Goal: Communication & Community: Participate in discussion

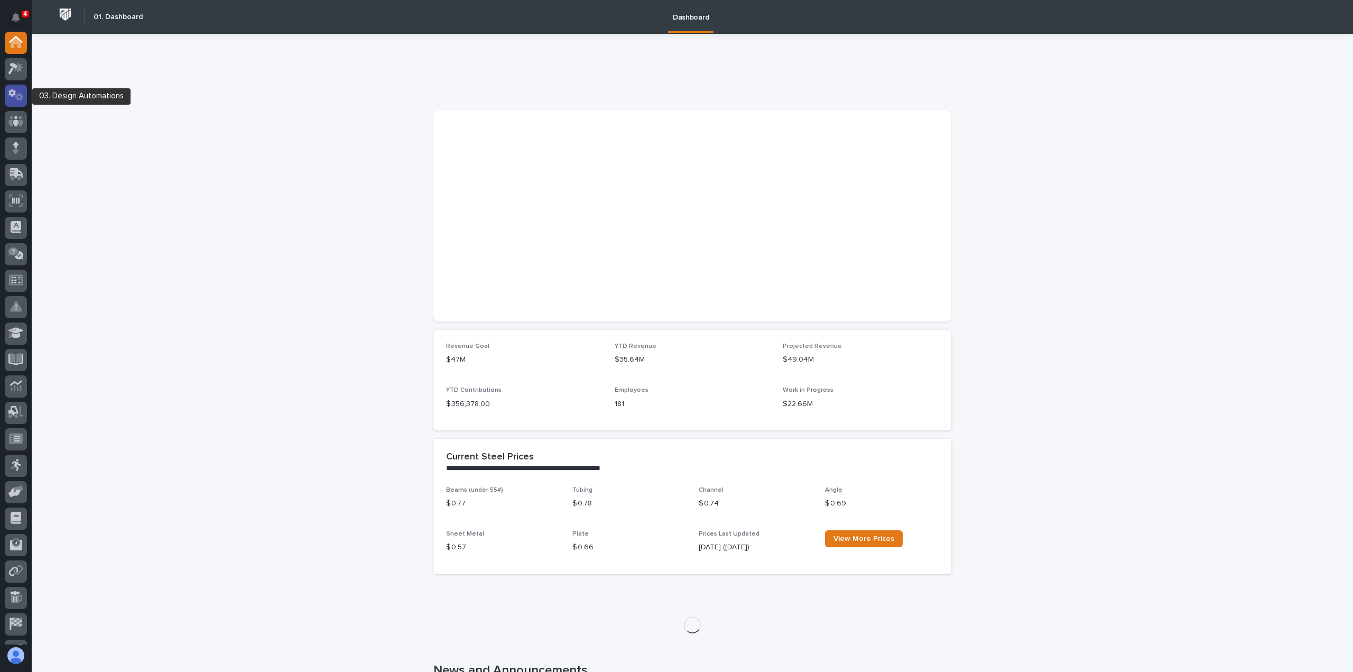
click at [18, 98] on icon at bounding box center [15, 95] width 15 height 12
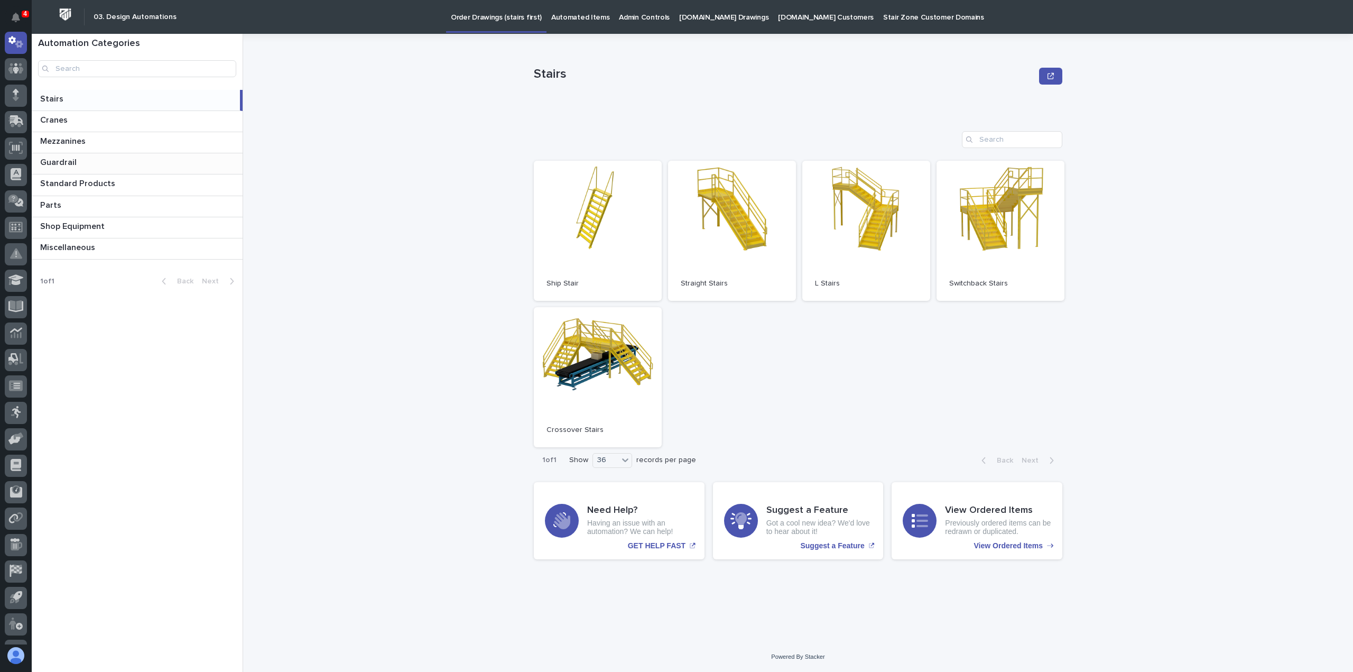
click at [85, 168] on div "Guardrail Guardrail" at bounding box center [137, 163] width 211 height 21
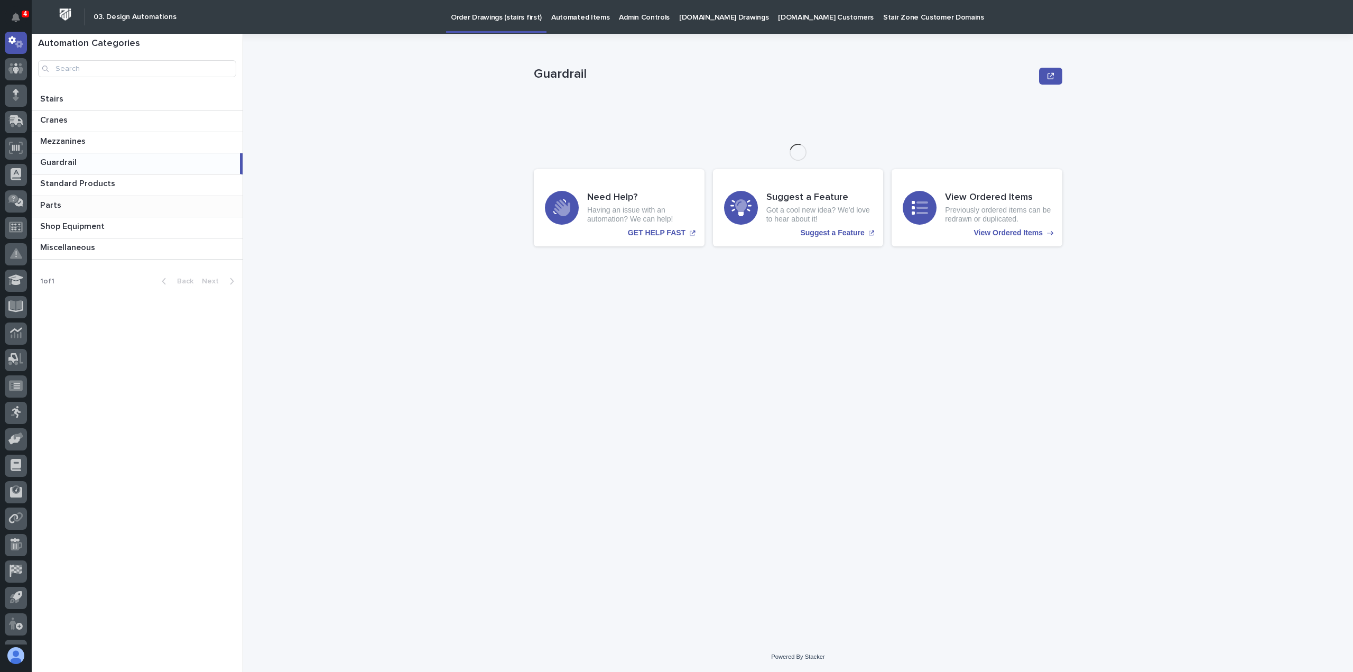
click at [90, 200] on p at bounding box center [139, 205] width 198 height 10
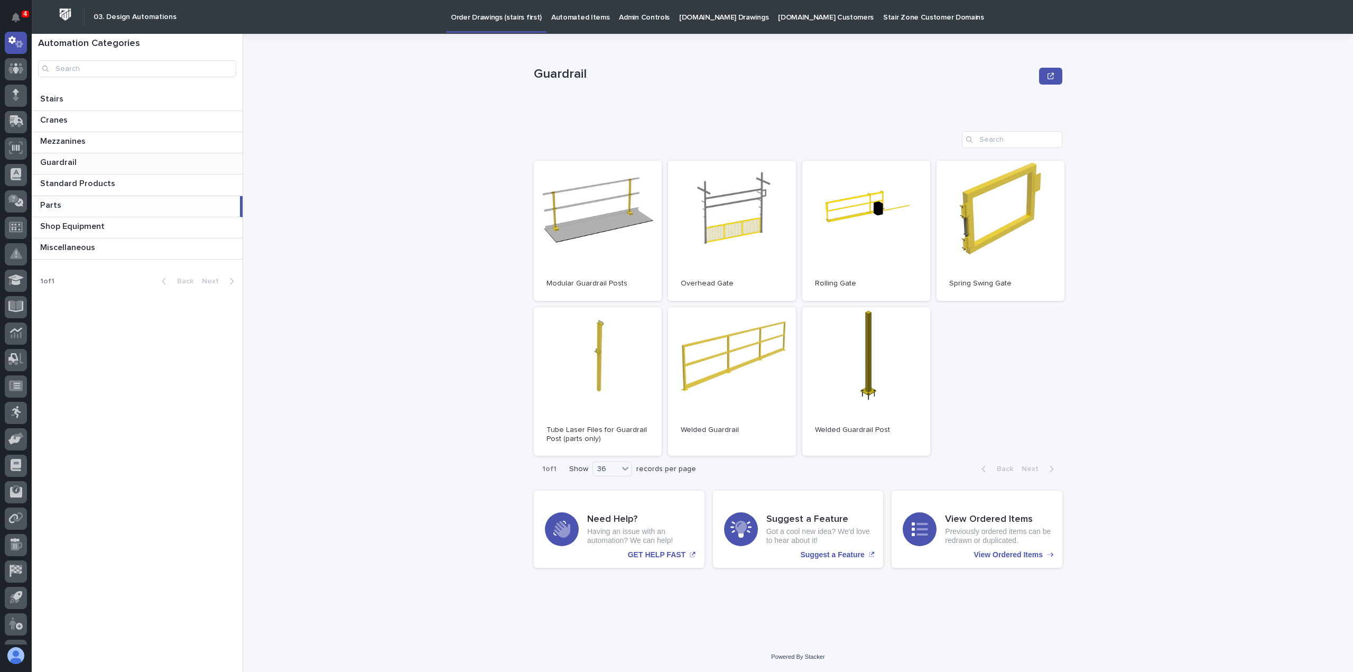
click at [100, 165] on p at bounding box center [139, 163] width 198 height 10
click at [92, 118] on p at bounding box center [139, 120] width 198 height 10
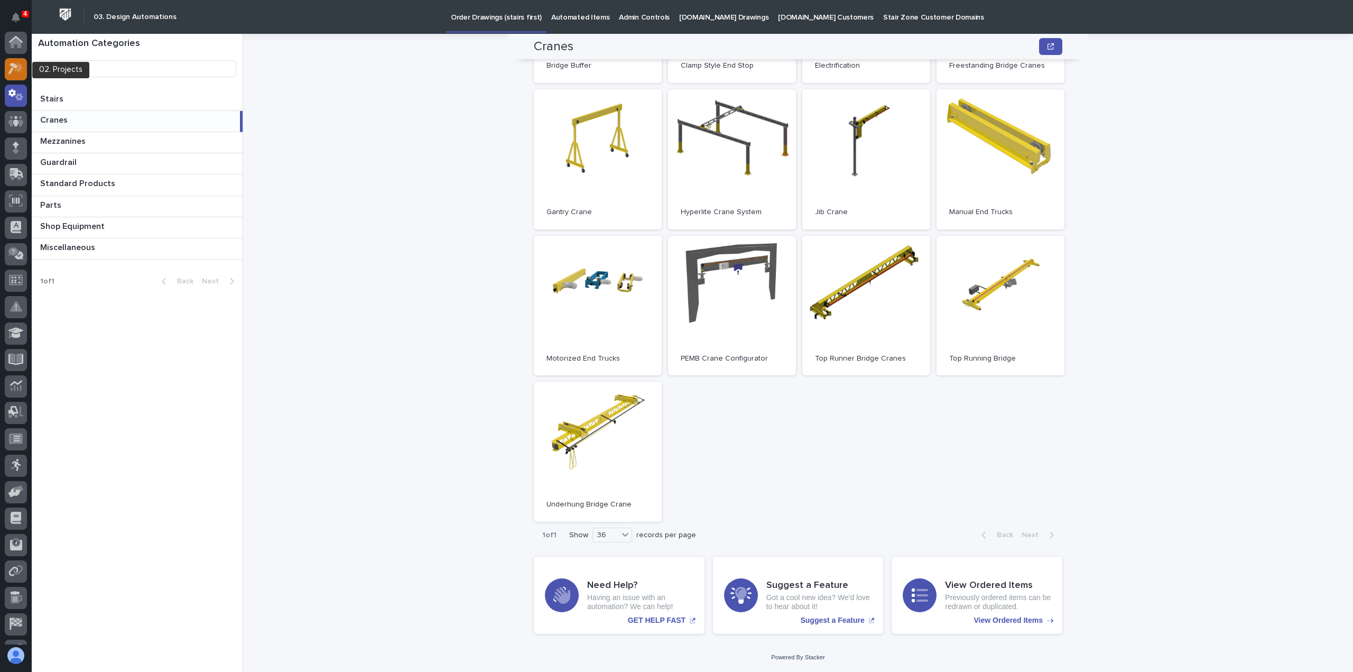
click at [14, 66] on icon at bounding box center [13, 69] width 10 height 12
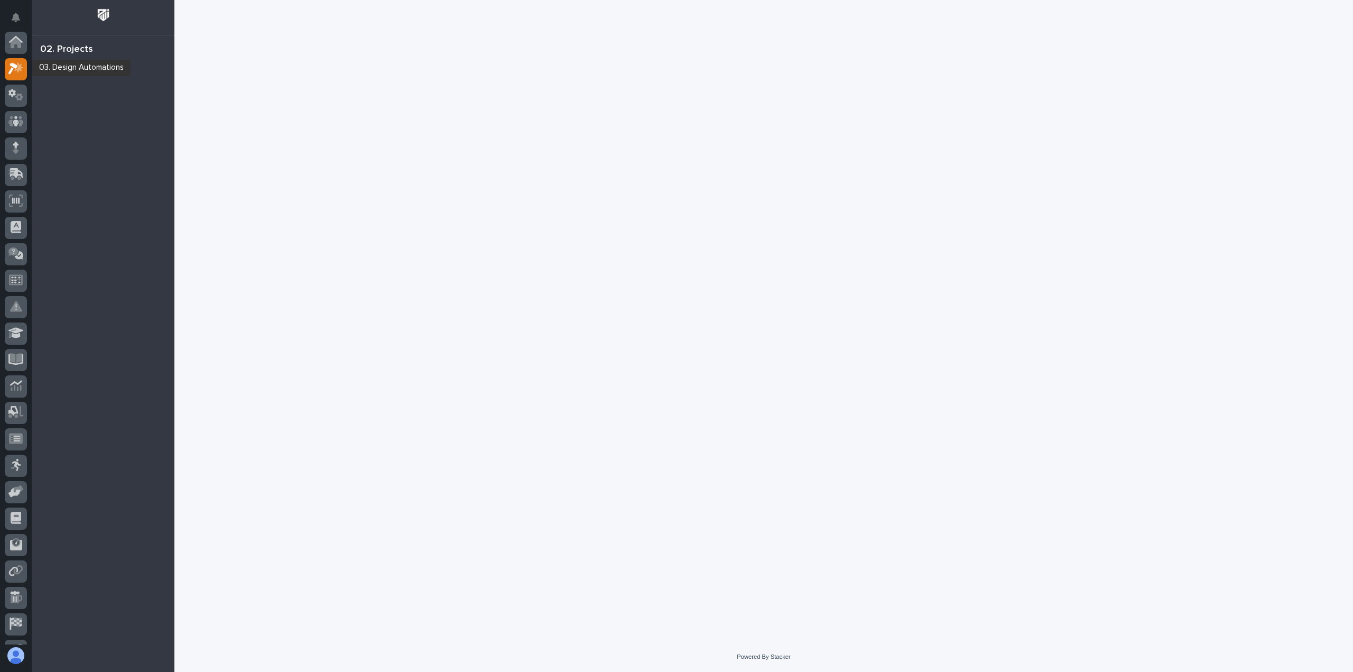
scroll to position [26, 0]
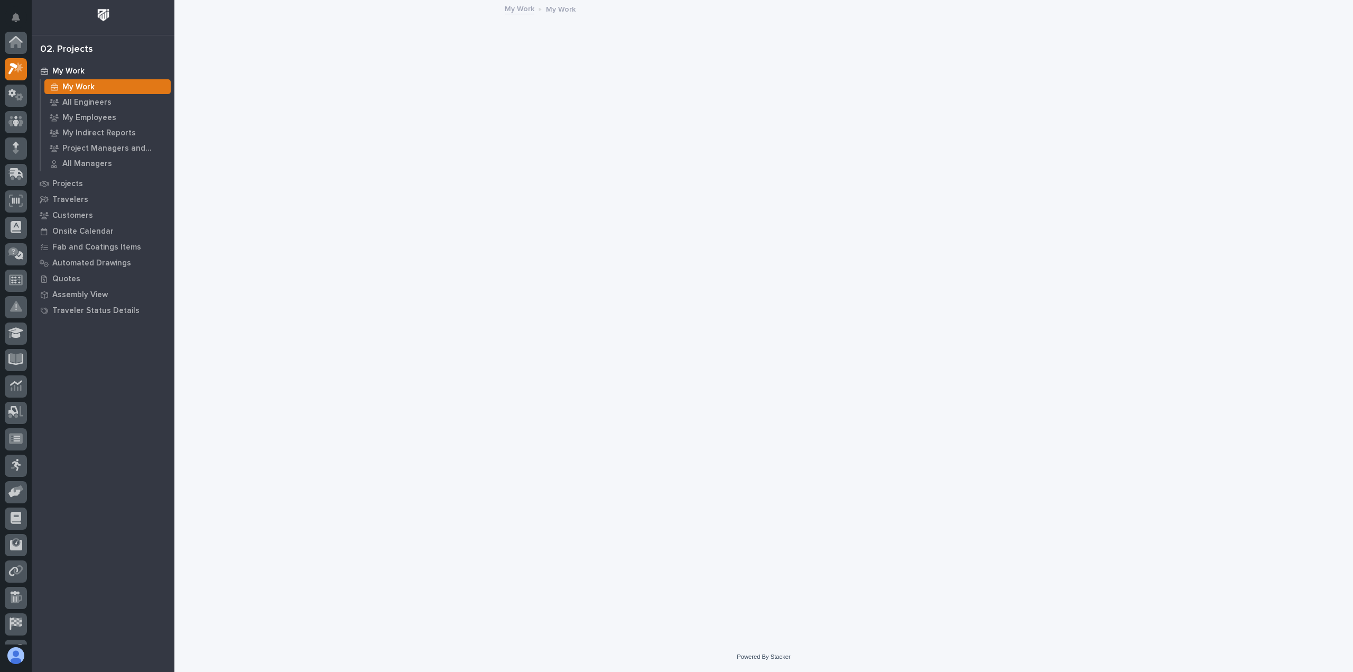
scroll to position [26, 0]
click at [98, 213] on div "Customers" at bounding box center [102, 215] width 137 height 15
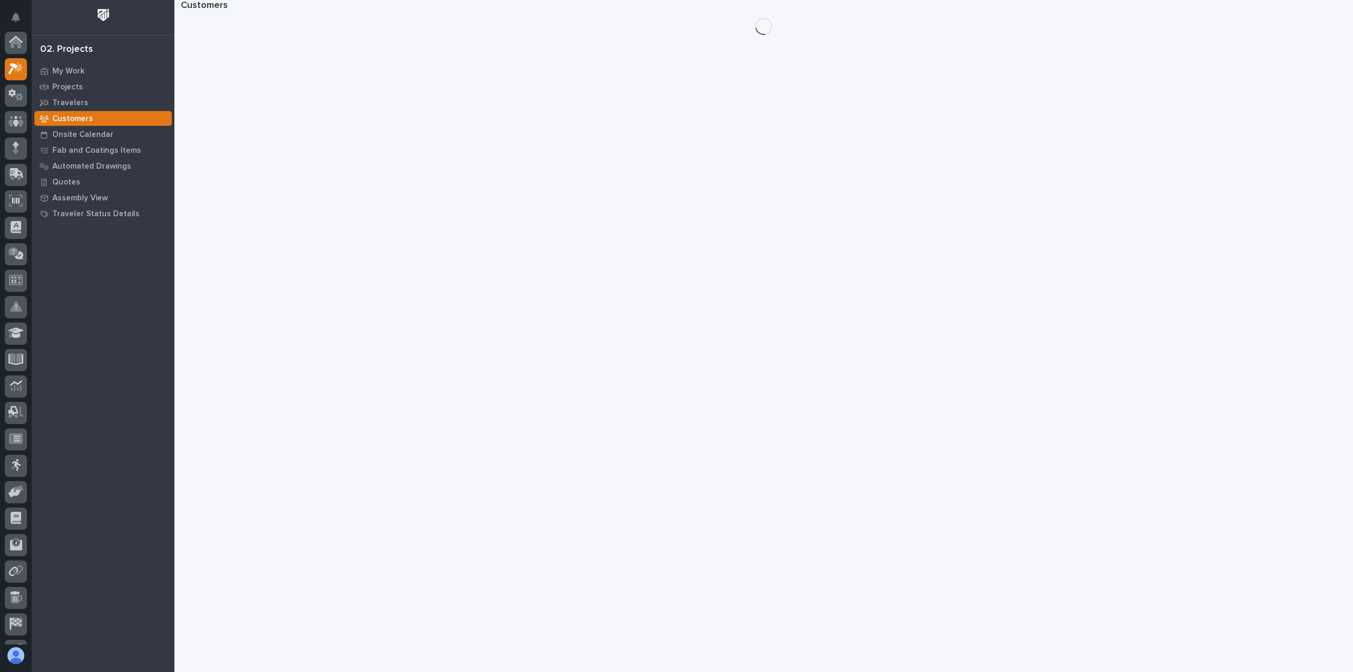
scroll to position [26, 0]
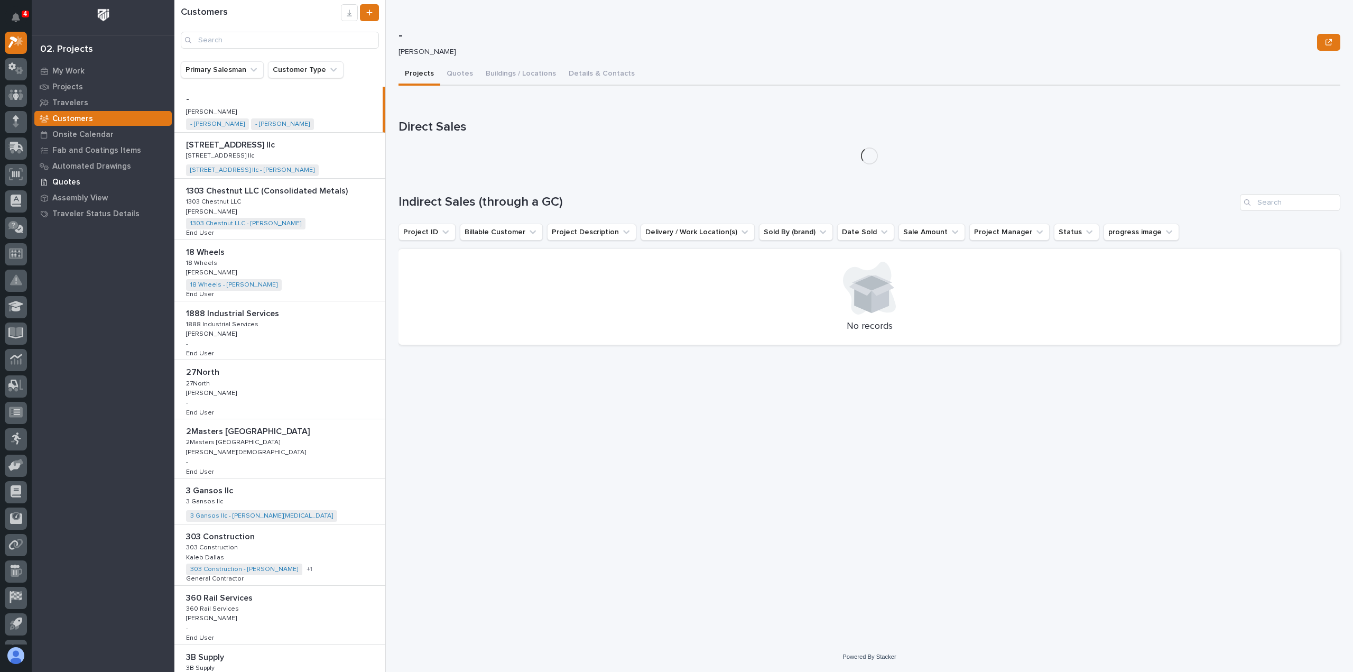
click at [75, 186] on p "Quotes" at bounding box center [66, 183] width 28 height 10
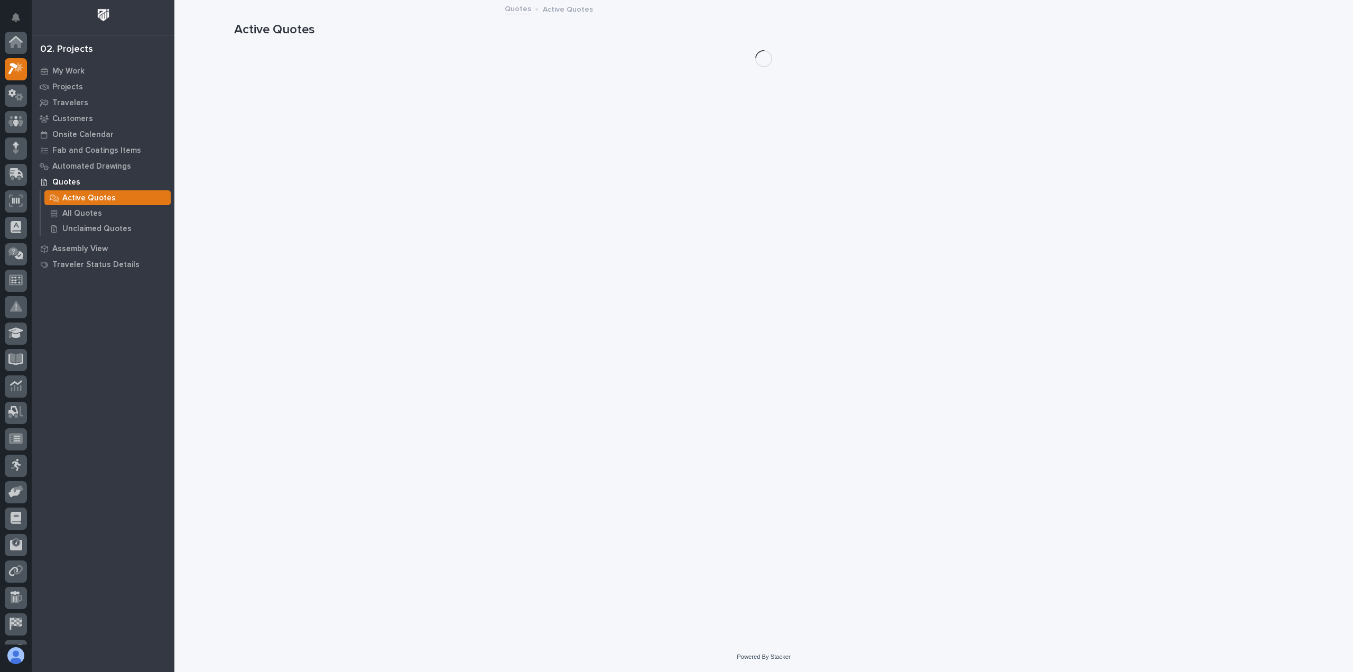
scroll to position [26, 0]
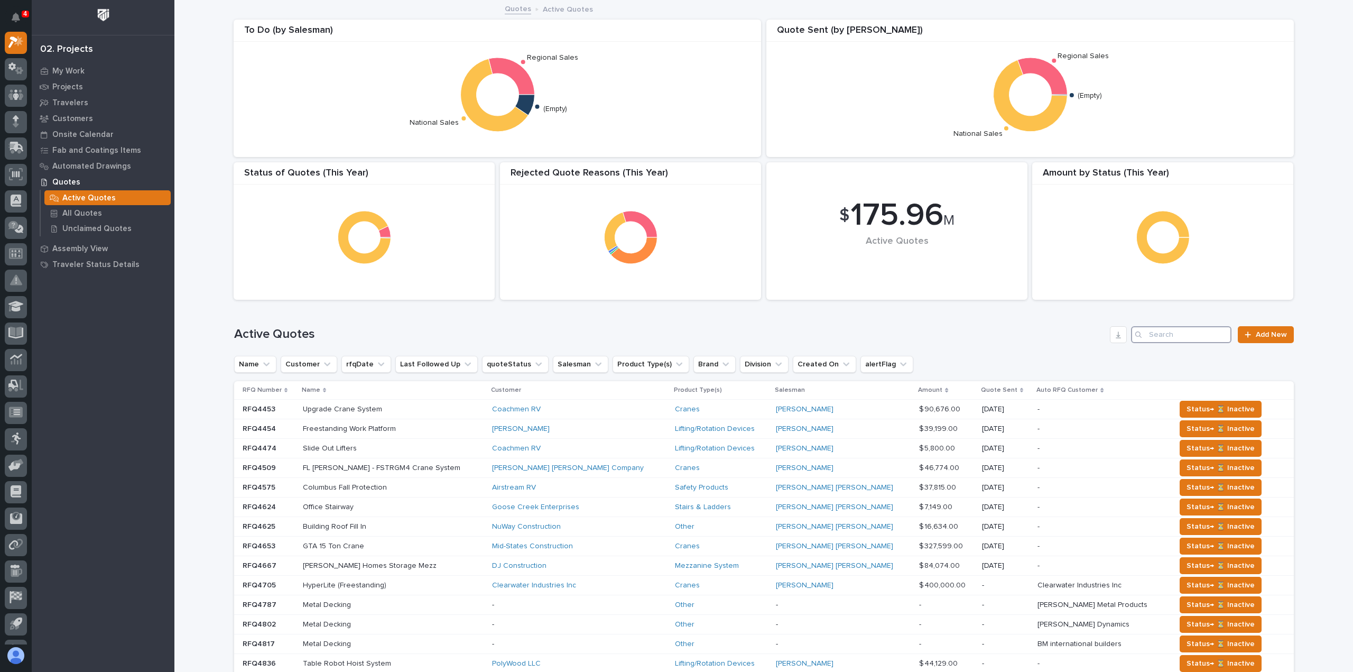
click at [1173, 336] on input "Search" at bounding box center [1181, 334] width 100 height 17
type input "p"
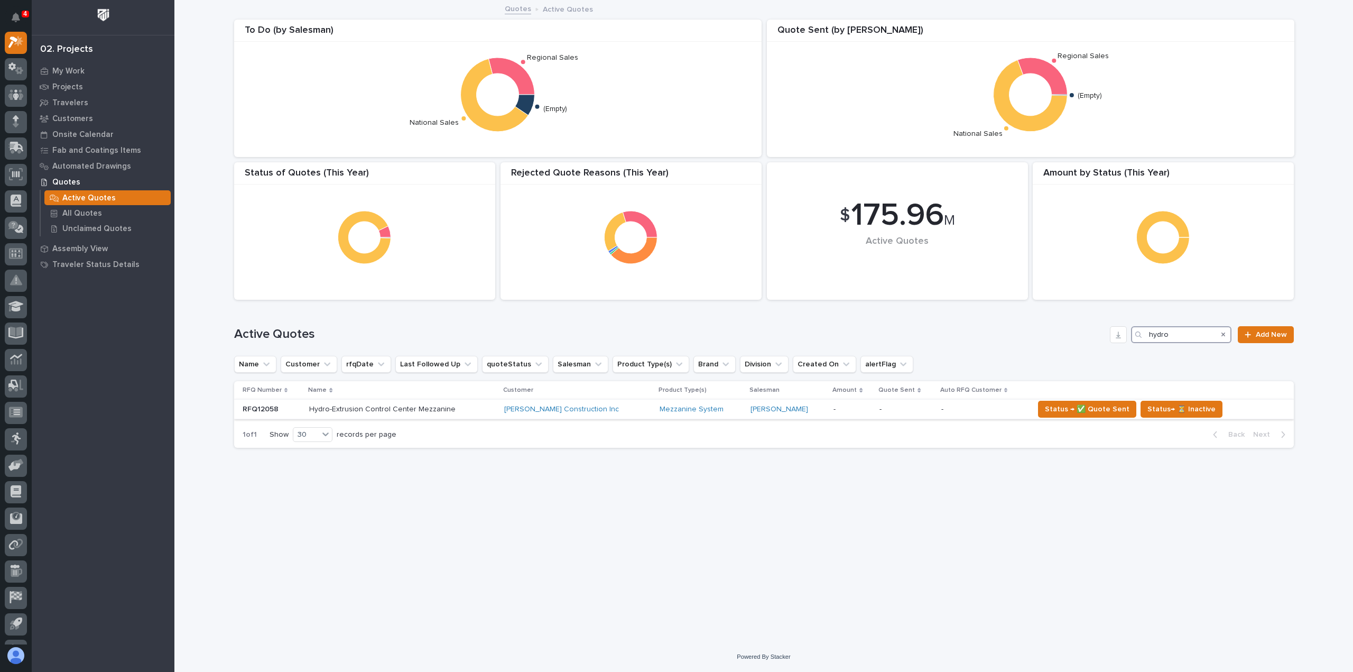
type input "hydro"
click at [486, 408] on p at bounding box center [401, 409] width 185 height 9
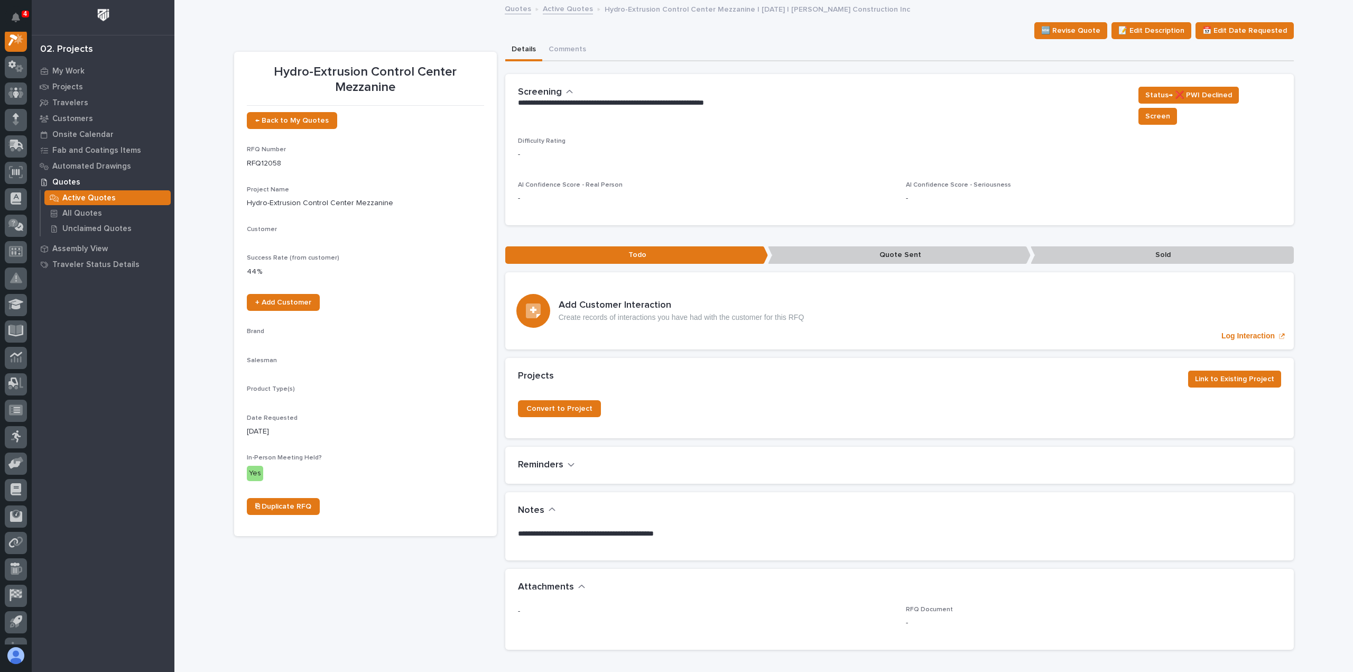
scroll to position [26, 0]
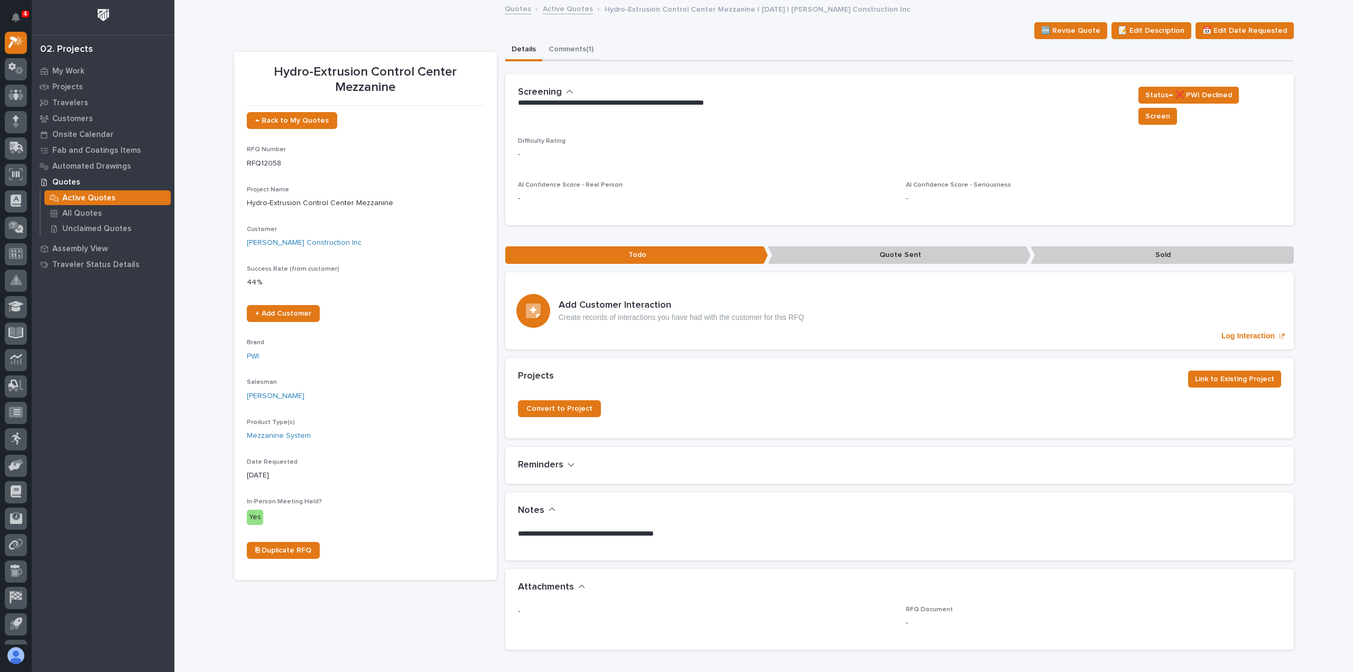
click at [576, 53] on button "Comments (1)" at bounding box center [571, 50] width 58 height 22
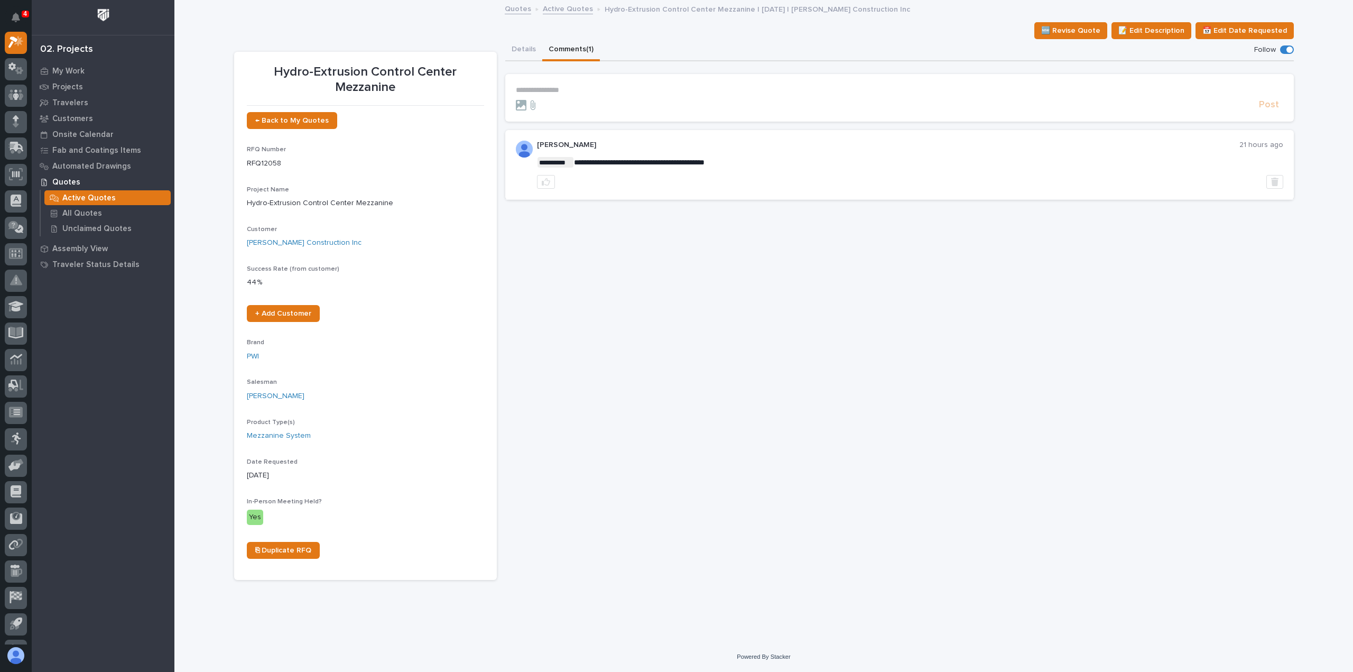
click at [565, 88] on p "**********" at bounding box center [899, 90] width 767 height 9
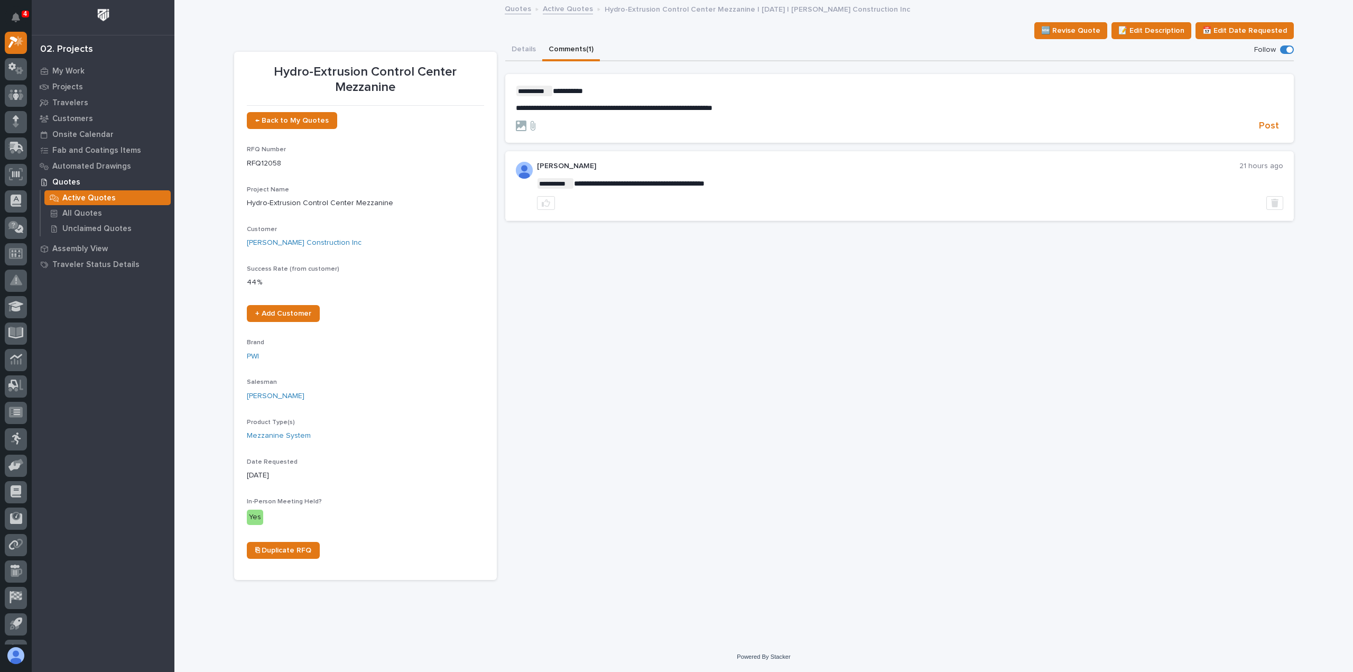
click at [1255, 128] on div at bounding box center [885, 126] width 739 height 11
click at [1264, 127] on span "Post" at bounding box center [1269, 126] width 20 height 12
